Goal: Register for event/course

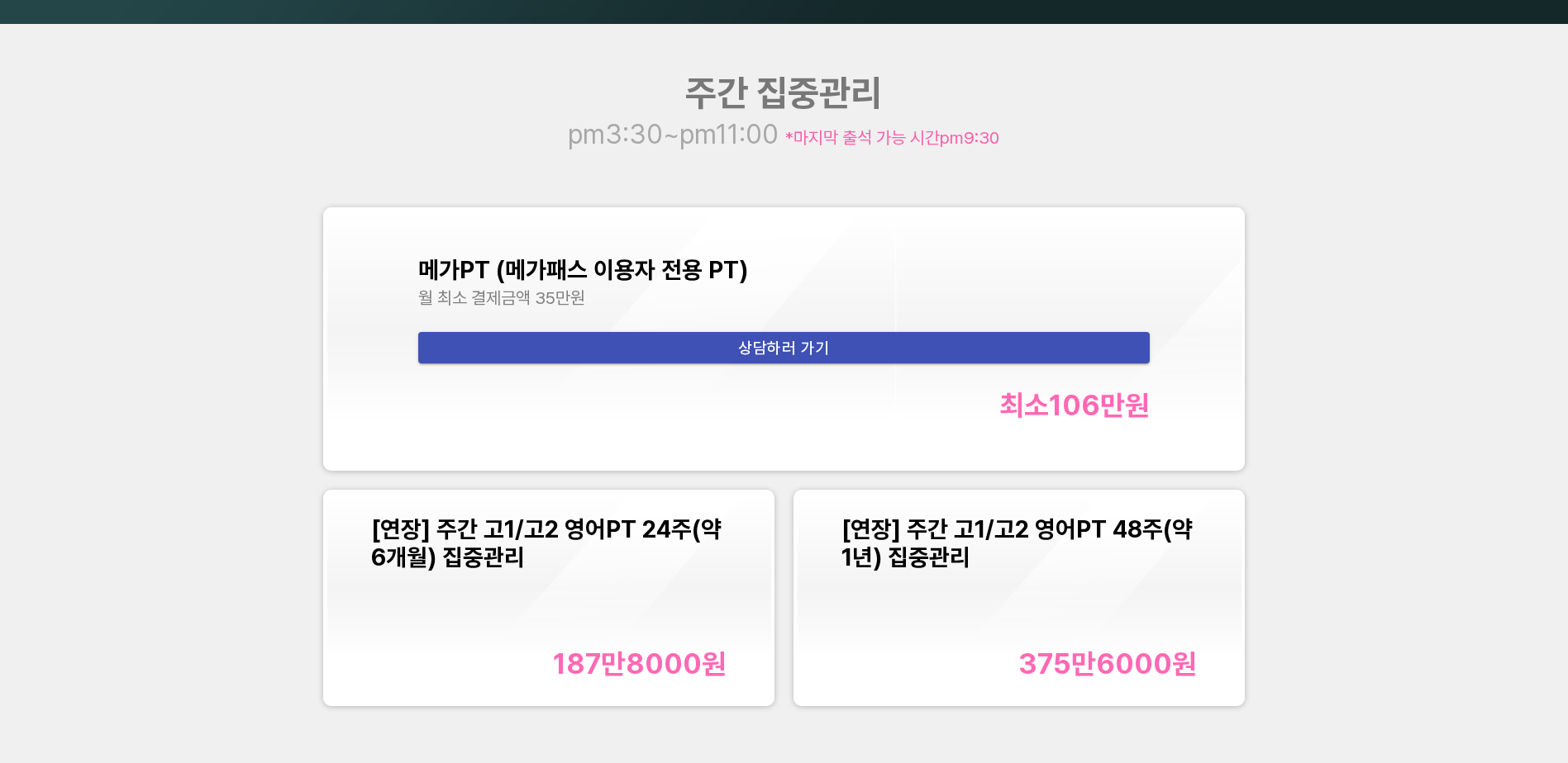
scroll to position [2148, 0]
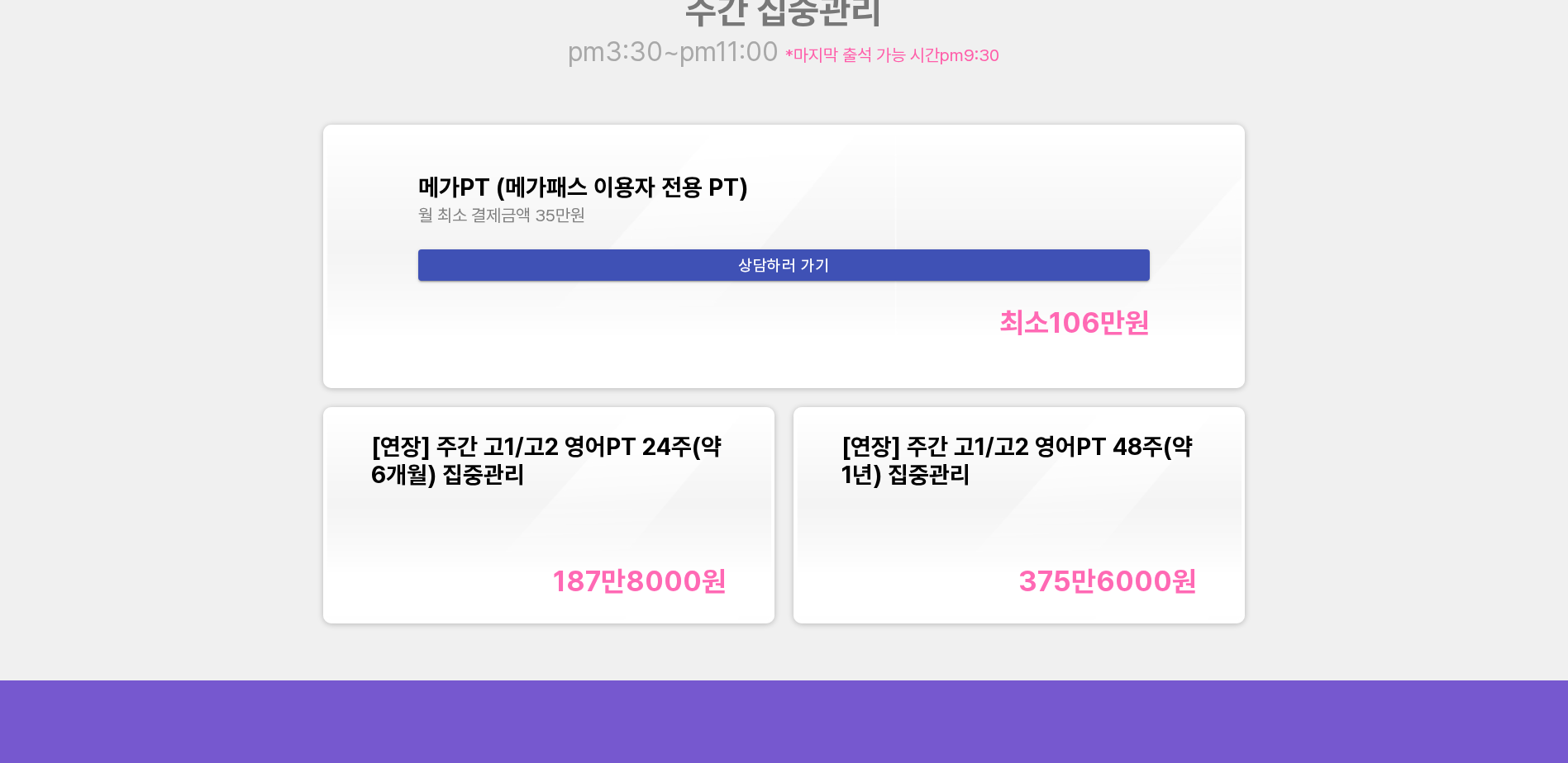
click at [558, 447] on span "[연장] 주간 고1/고2 영어PT 24주(약 6개월) 집중관리" at bounding box center [546, 461] width 350 height 56
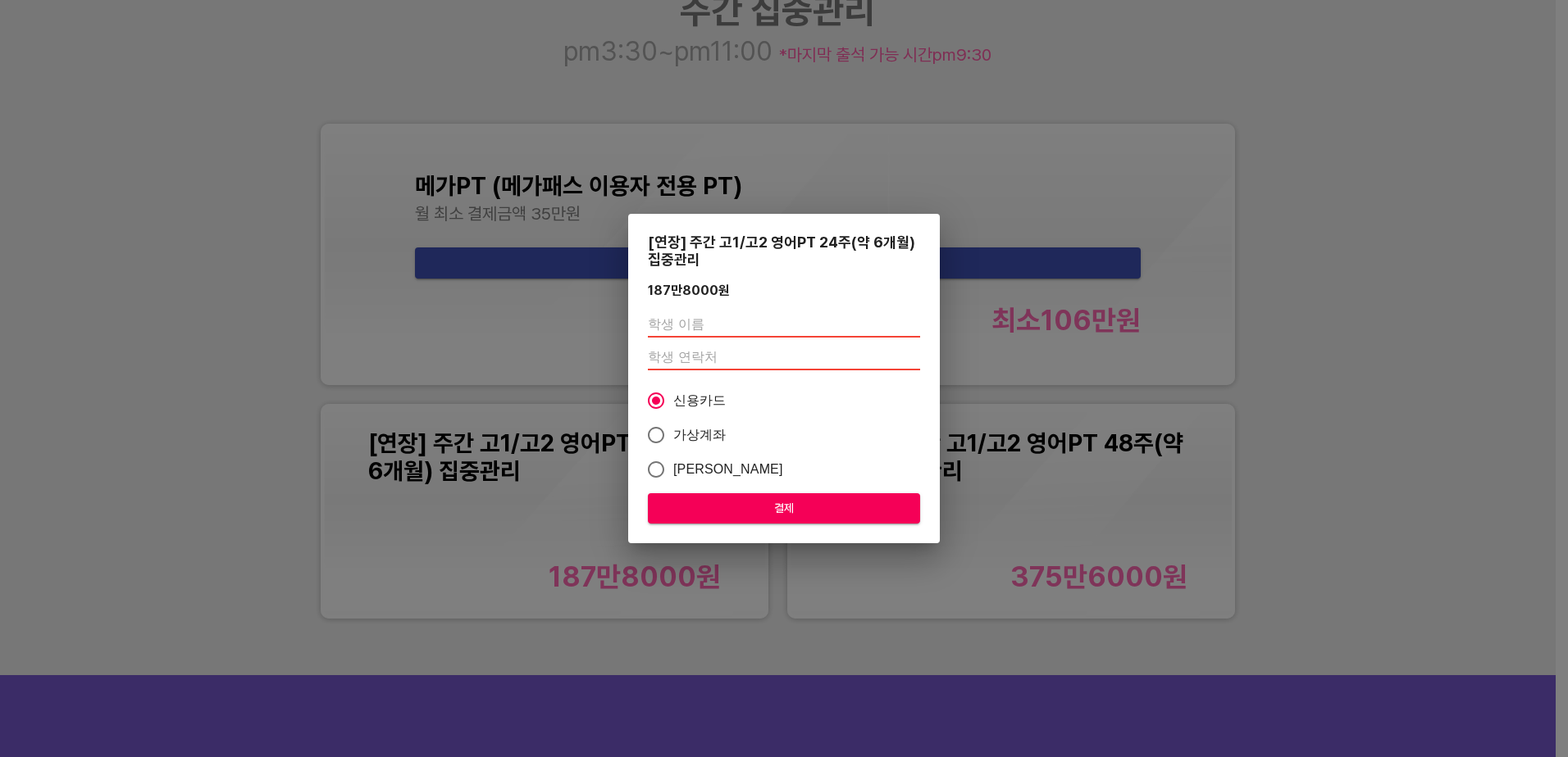
click at [682, 323] on input "text" at bounding box center [784, 324] width 273 height 26
type input "d"
type input "안시연"
drag, startPoint x: 679, startPoint y: 352, endPoint x: 947, endPoint y: 354, distance: 268.0
click at [684, 352] on input "number" at bounding box center [784, 357] width 273 height 26
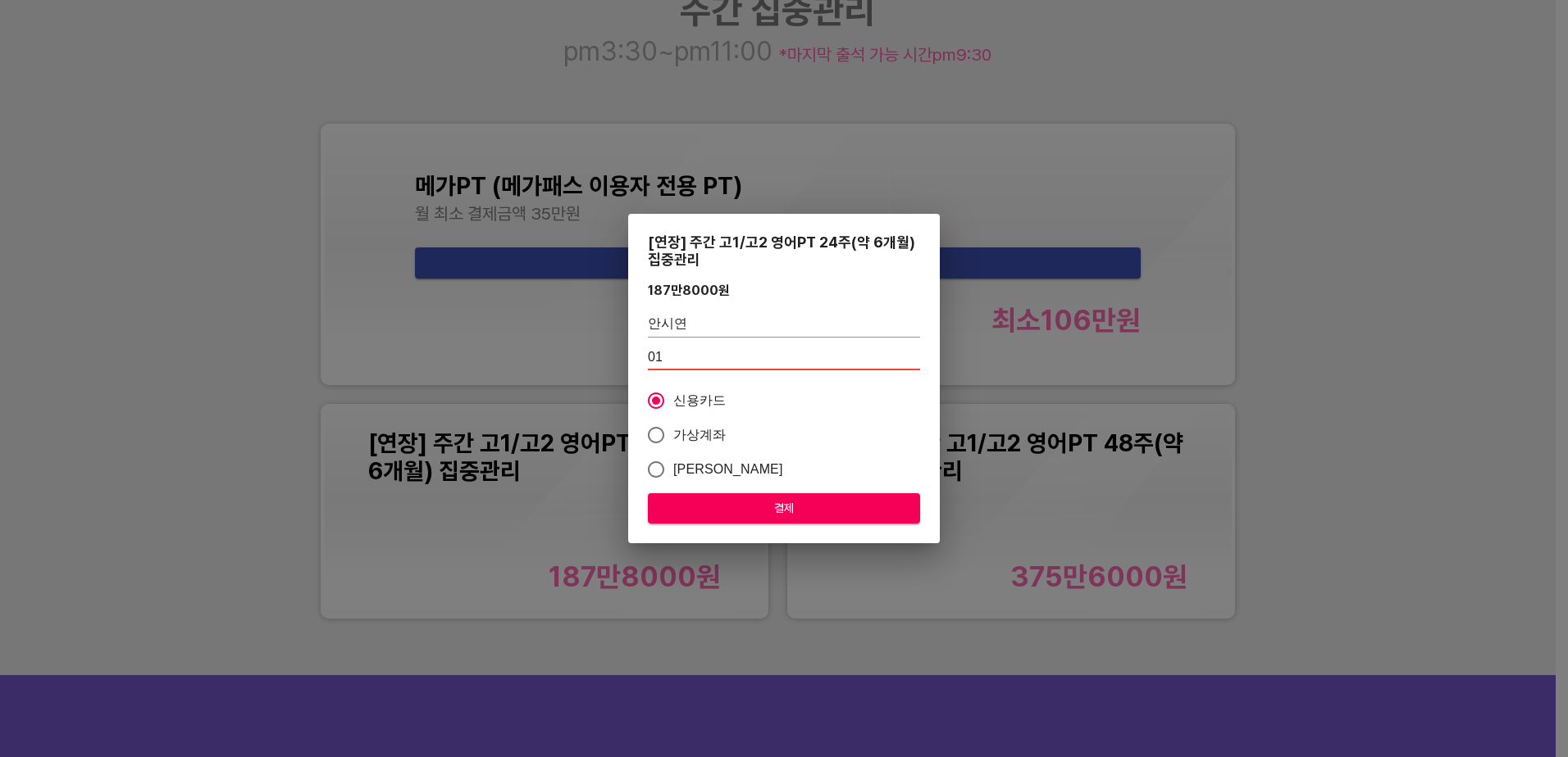
type input "010"
click at [819, 508] on span "결제" at bounding box center [784, 508] width 246 height 20
click at [675, 357] on input "number" at bounding box center [784, 357] width 273 height 26
click at [704, 358] on input "number" at bounding box center [784, 357] width 273 height 26
type input "01023685286"
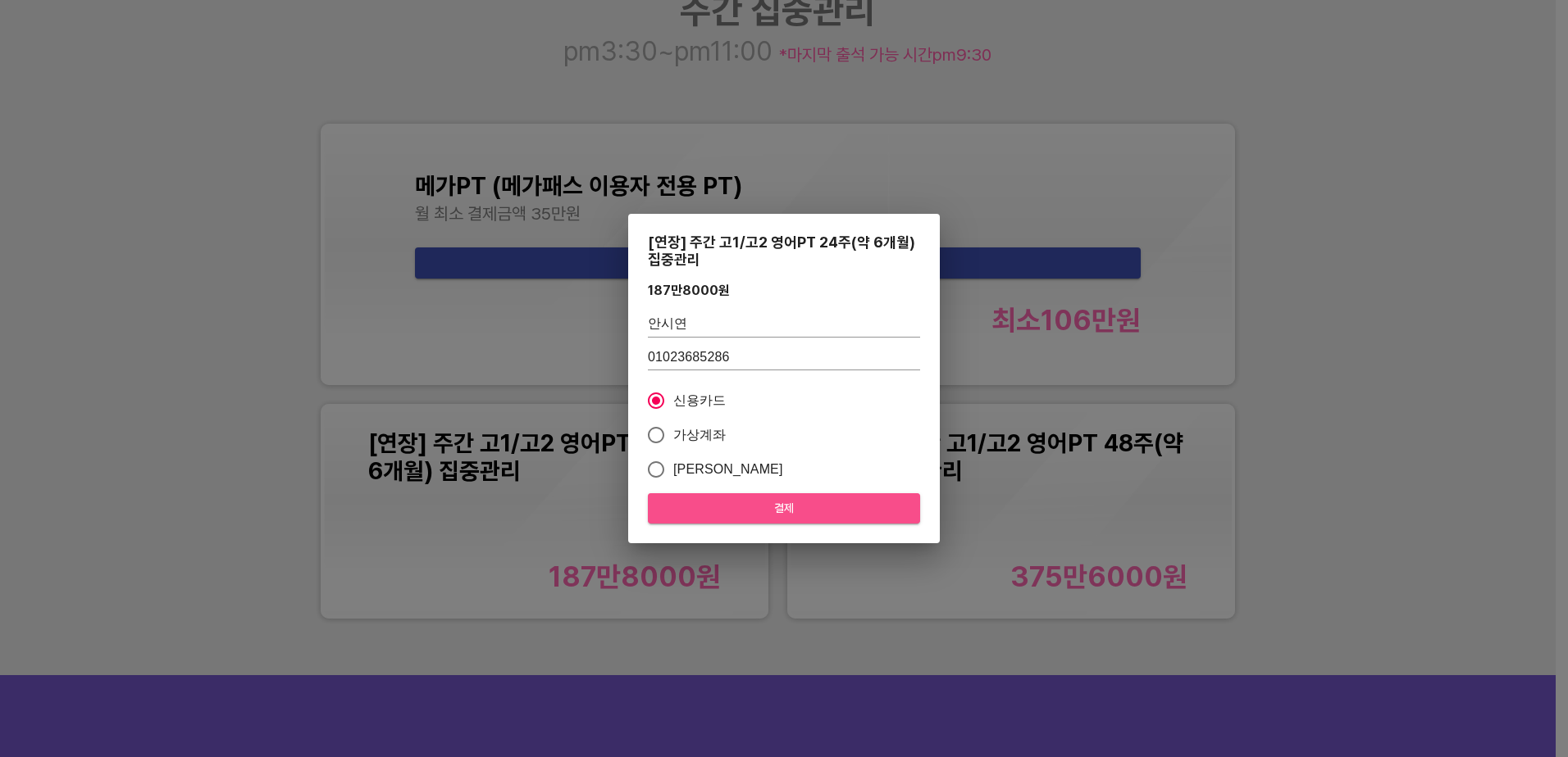
click at [788, 503] on span "결제" at bounding box center [784, 508] width 246 height 20
